Goal: Information Seeking & Learning: Learn about a topic

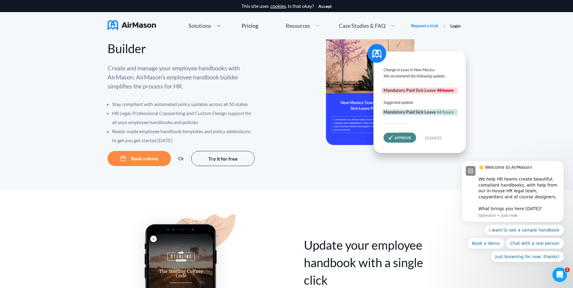
click at [218, 26] on icon at bounding box center [219, 26] width 6 height 6
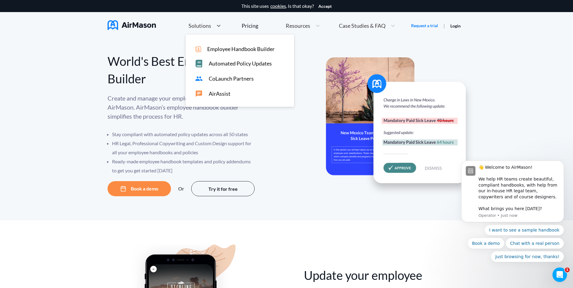
click at [234, 50] on span "Employee Handbook Builder" at bounding box center [240, 49] width 67 height 6
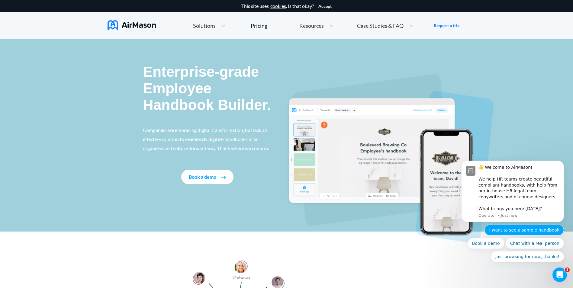
click at [519, 230] on button "I want to see a sample handbook" at bounding box center [523, 230] width 79 height 11
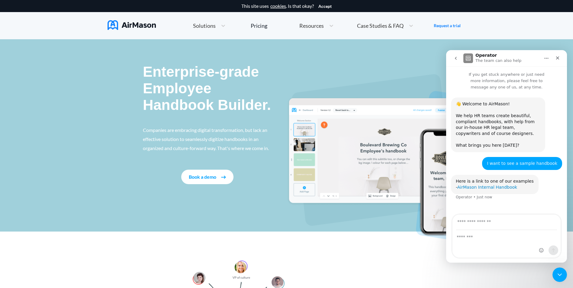
click at [489, 185] on link "AirMason Internal Handbook" at bounding box center [487, 187] width 60 height 5
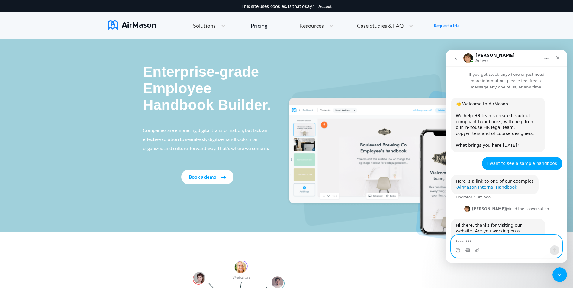
scroll to position [9, 0]
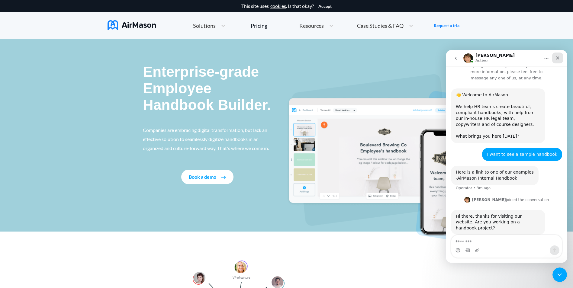
click at [560, 58] on div "Close" at bounding box center [557, 58] width 11 height 11
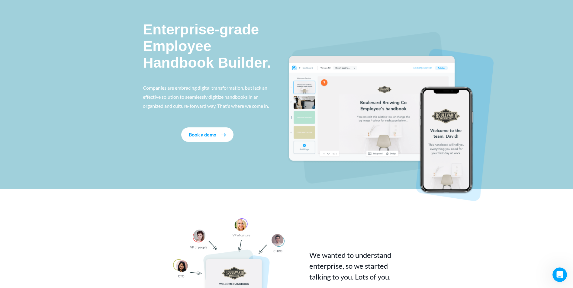
scroll to position [0, 0]
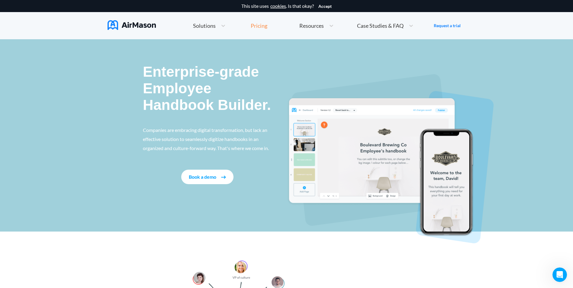
click at [259, 27] on div "Pricing" at bounding box center [259, 25] width 17 height 5
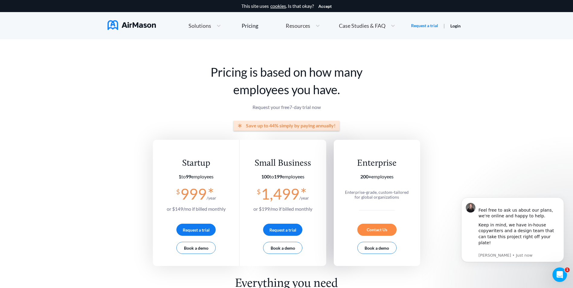
click at [305, 23] on span "Resources" at bounding box center [298, 25] width 24 height 5
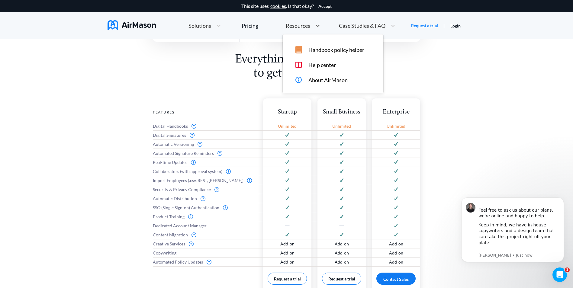
scroll to position [241, 0]
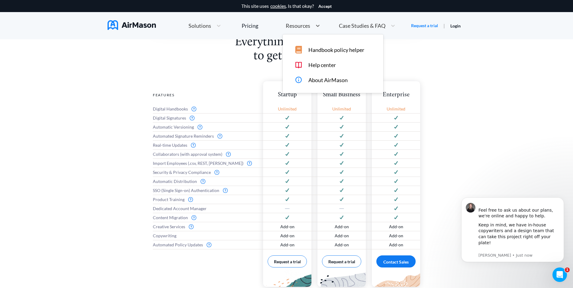
click at [431, 113] on div "Everything you need to get started Features Digital Handbooks Digital Signature…" at bounding box center [286, 176] width 573 height 282
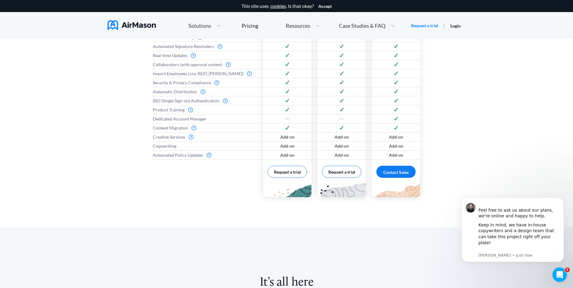
scroll to position [362, 0]
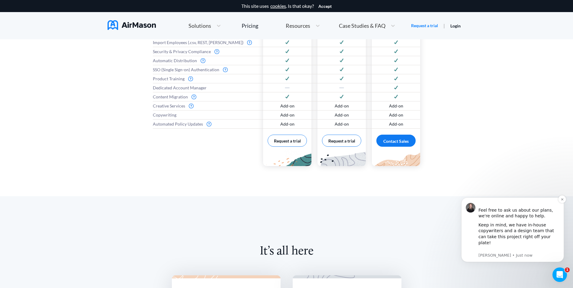
click at [514, 231] on div "Keep in mind, we have in-house copywriters and a design team that can take this…" at bounding box center [518, 237] width 81 height 30
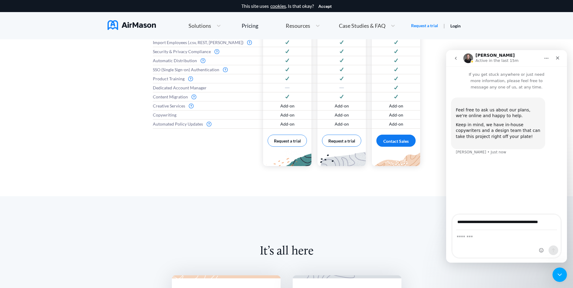
scroll to position [0, 4]
type input "**********"
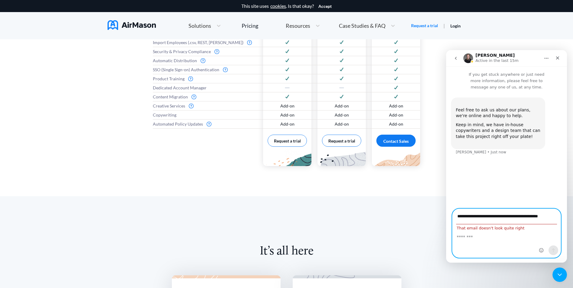
drag, startPoint x: 502, startPoint y: 231, endPoint x: 516, endPoint y: 229, distance: 14.2
click at [505, 230] on textarea "Message…" at bounding box center [506, 235] width 108 height 10
click at [499, 231] on textarea "Message…" at bounding box center [506, 235] width 108 height 10
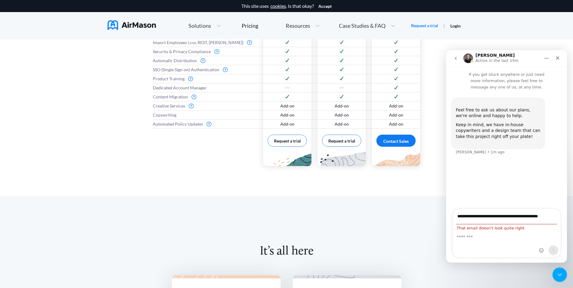
click at [551, 216] on div "Intercom messenger" at bounding box center [548, 233] width 24 height 49
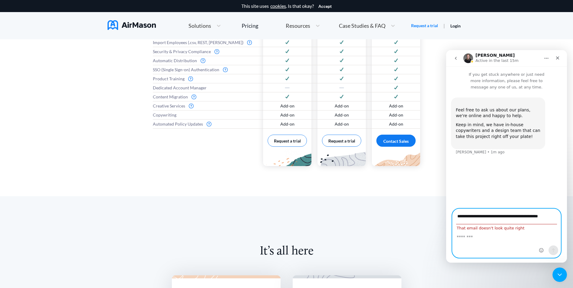
scroll to position [0, 4]
drag, startPoint x: 456, startPoint y: 216, endPoint x: 1023, endPoint y: 267, distance: 568.5
click html "**********"
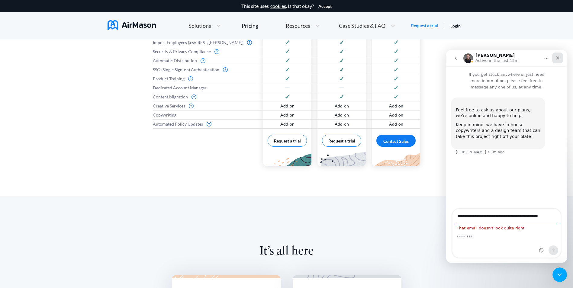
scroll to position [0, 0]
click at [559, 57] on icon "Close" at bounding box center [557, 58] width 5 height 5
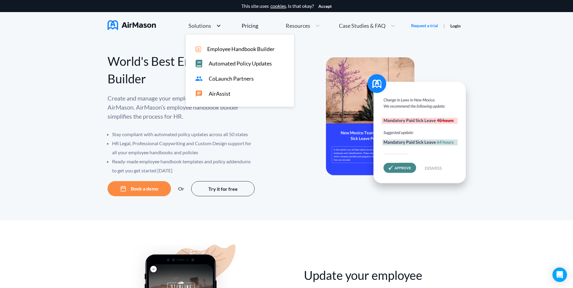
click at [213, 27] on div at bounding box center [218, 26] width 11 height 6
click at [221, 93] on span "AirAssist" at bounding box center [220, 94] width 22 height 6
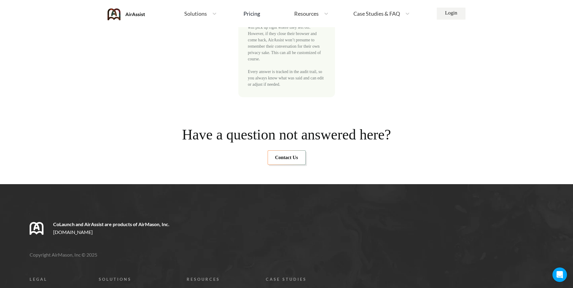
scroll to position [2231, 0]
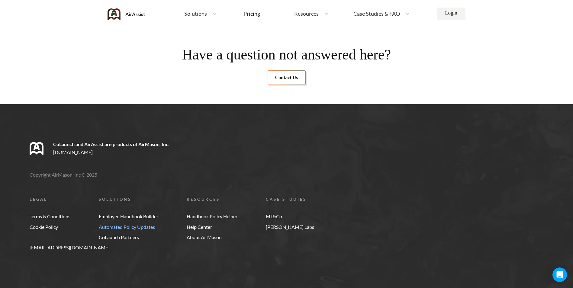
click at [148, 228] on link "Automated Policy Updates" at bounding box center [128, 226] width 59 height 5
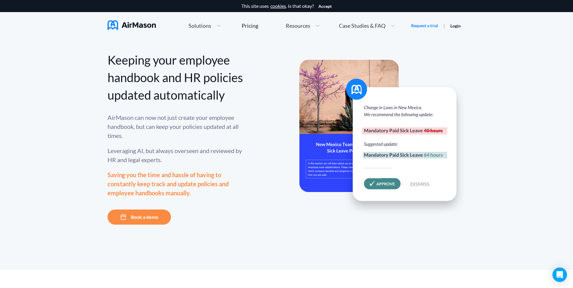
click at [528, 155] on div "Keeping your employee handbook and HR policies updated automatically AirMason c…" at bounding box center [286, 154] width 573 height 231
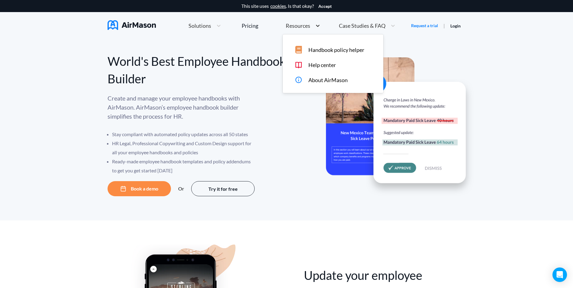
click at [312, 26] on div at bounding box center [317, 26] width 11 height 6
click at [283, 27] on div "Resources" at bounding box center [298, 26] width 30 height 8
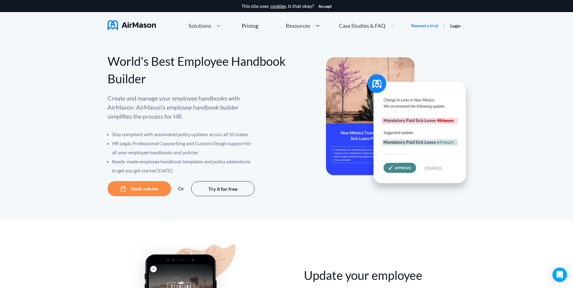
click at [214, 27] on div at bounding box center [218, 26] width 11 height 6
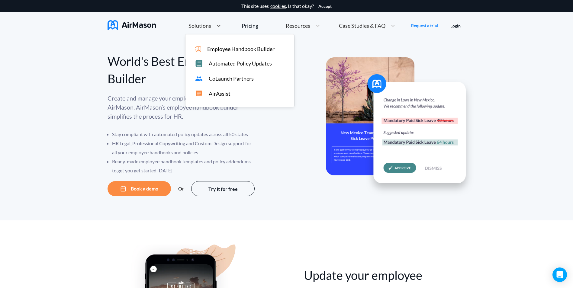
click at [535, 95] on div "World's Best Employee Handbook Builder Create and manage your employee handbook…" at bounding box center [286, 129] width 573 height 181
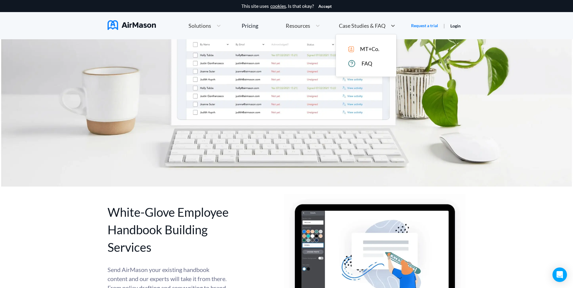
scroll to position [2290, 0]
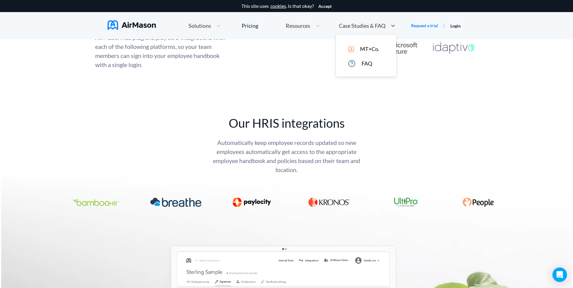
click at [384, 26] on span "Case Studies & FAQ" at bounding box center [362, 25] width 46 height 5
click at [212, 27] on div "Solutions" at bounding box center [199, 26] width 28 height 8
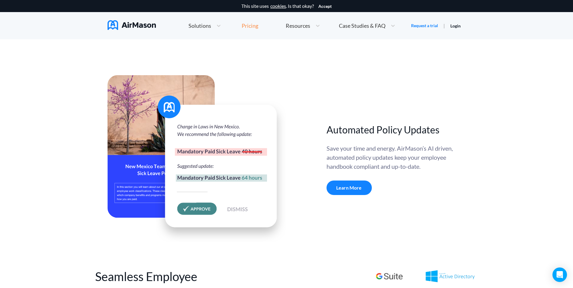
click at [243, 27] on div "Pricing" at bounding box center [249, 25] width 17 height 5
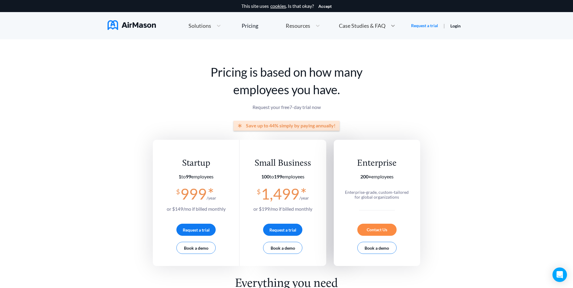
click at [390, 23] on icon at bounding box center [393, 26] width 6 height 6
click at [313, 26] on div at bounding box center [317, 26] width 11 height 6
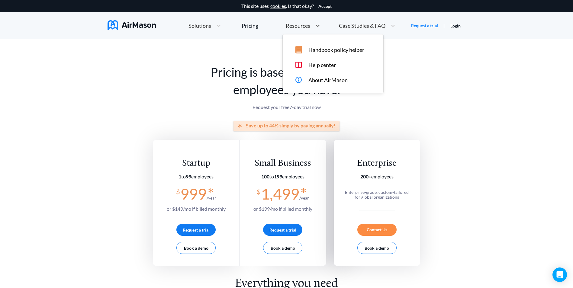
click at [313, 50] on span "Handbook policy helper" at bounding box center [336, 50] width 56 height 6
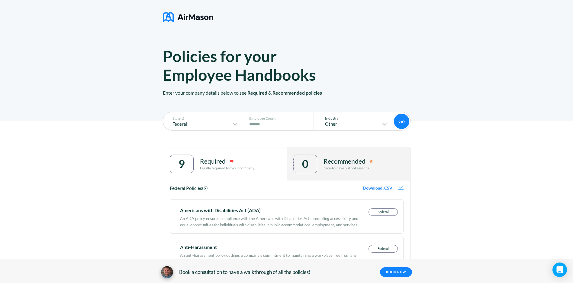
click at [377, 125] on p "Other" at bounding box center [350, 124] width 62 height 5
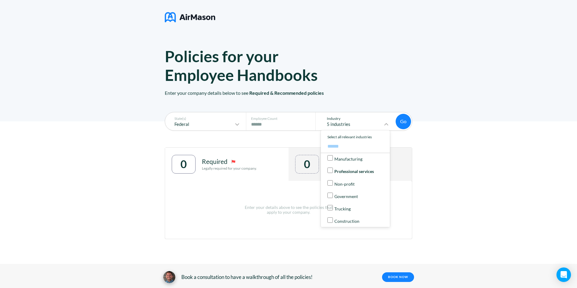
scroll to position [62, 0]
click at [342, 170] on p "Non-profit" at bounding box center [344, 172] width 20 height 5
click at [336, 196] on p "Trucking" at bounding box center [342, 196] width 16 height 5
click at [336, 209] on p "Construction" at bounding box center [346, 209] width 25 height 5
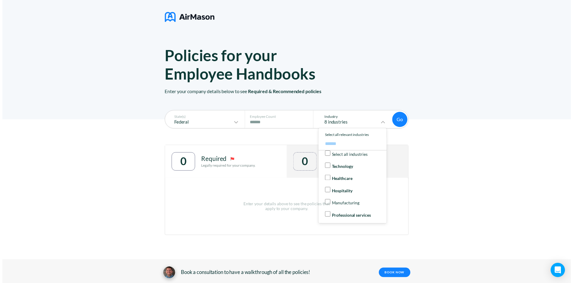
scroll to position [0, 0]
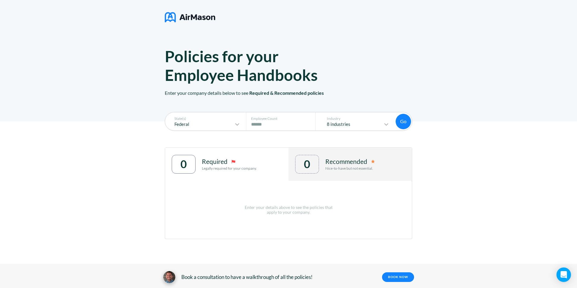
click at [425, 176] on div "State(s) Federal Employee Count # of Employees **** Industry 8 industries Go Go…" at bounding box center [288, 198] width 577 height 154
click at [410, 121] on button "Go" at bounding box center [403, 121] width 15 height 15
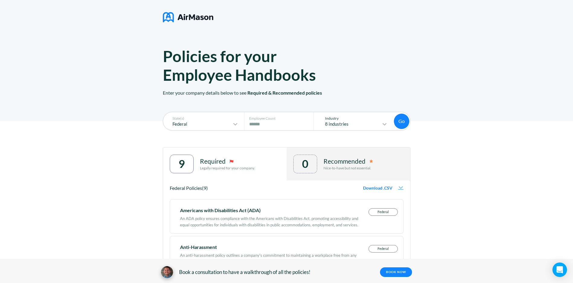
click at [371, 122] on p "8 industries" at bounding box center [350, 124] width 62 height 5
